Goal: Navigation & Orientation: Understand site structure

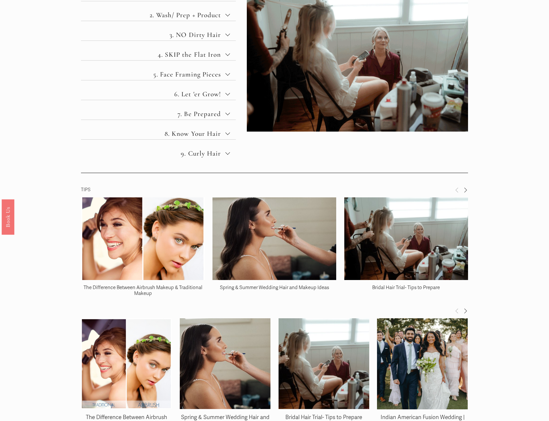
scroll to position [101, 0]
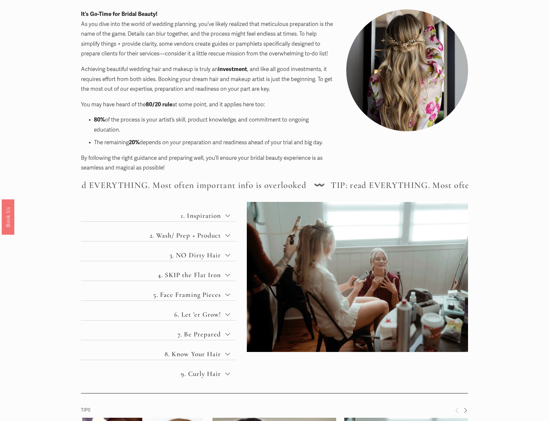
drag, startPoint x: 54, startPoint y: 241, endPoint x: 55, endPoint y: 143, distance: 97.9
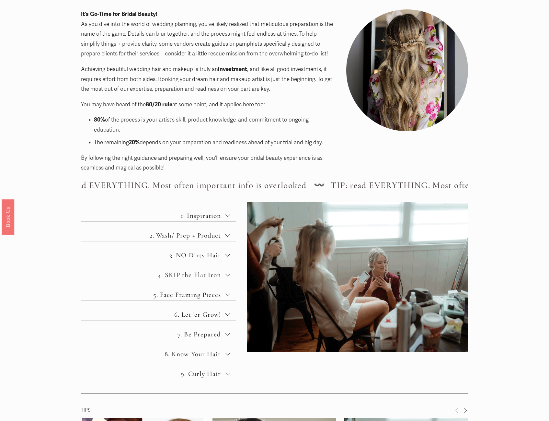
scroll to position [0, 0]
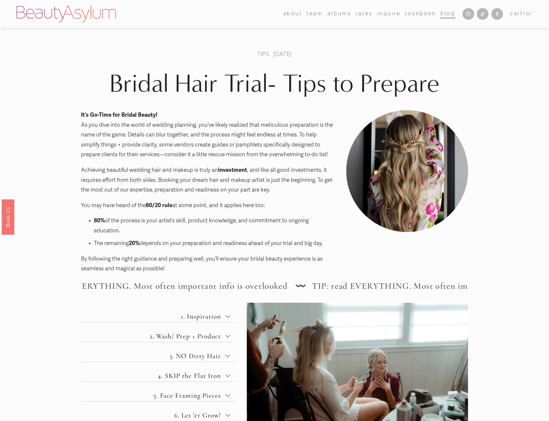
click at [413, 15] on link "Lookbook" at bounding box center [420, 14] width 31 height 10
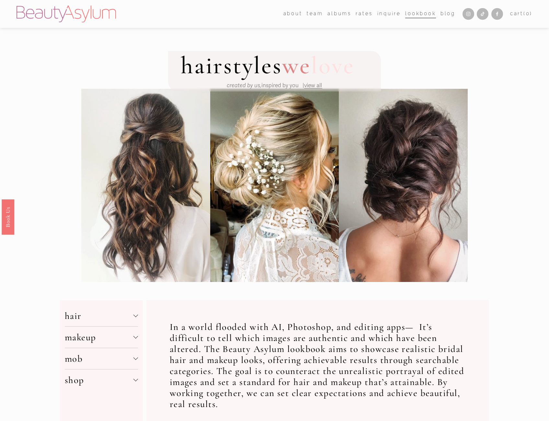
click at [384, 15] on link "Inquire" at bounding box center [390, 14] width 24 height 10
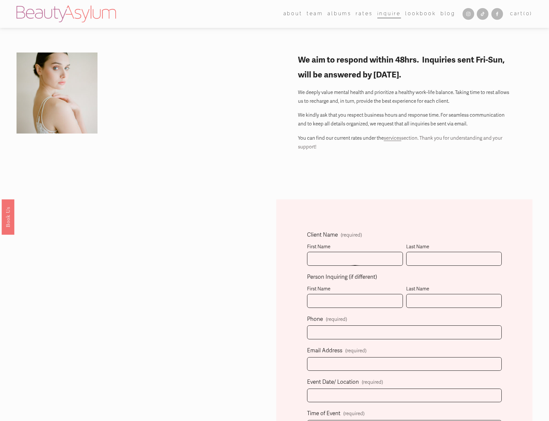
click at [364, 15] on link "Rates" at bounding box center [364, 14] width 17 height 10
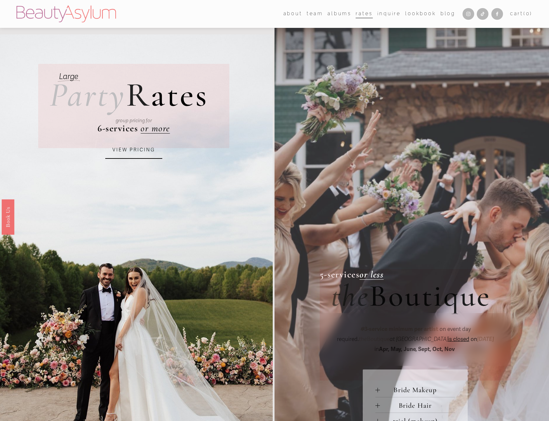
click at [286, 15] on span "about" at bounding box center [293, 13] width 19 height 9
click at [0, 0] on link "[GEOGRAPHIC_DATA]" at bounding box center [0, 0] width 0 height 0
